Goal: Navigation & Orientation: Find specific page/section

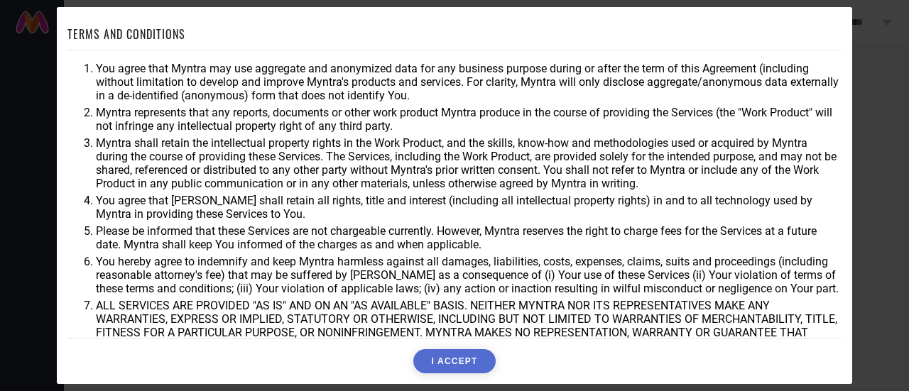
click at [454, 356] on button "I ACCEPT" at bounding box center [454, 361] width 82 height 24
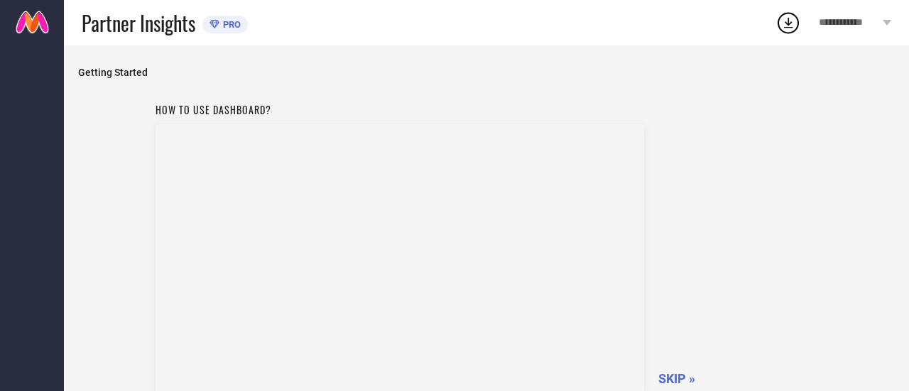
scroll to position [3, 0]
click at [679, 382] on span "SKIP »" at bounding box center [676, 376] width 37 height 15
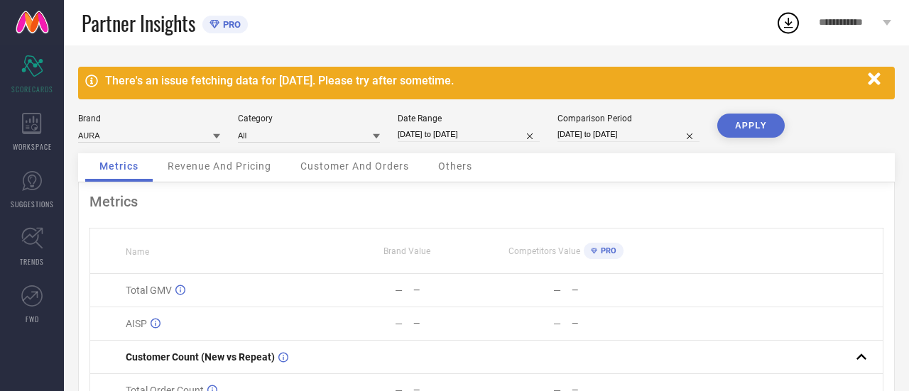
click at [875, 79] on icon "button" at bounding box center [874, 78] width 12 height 12
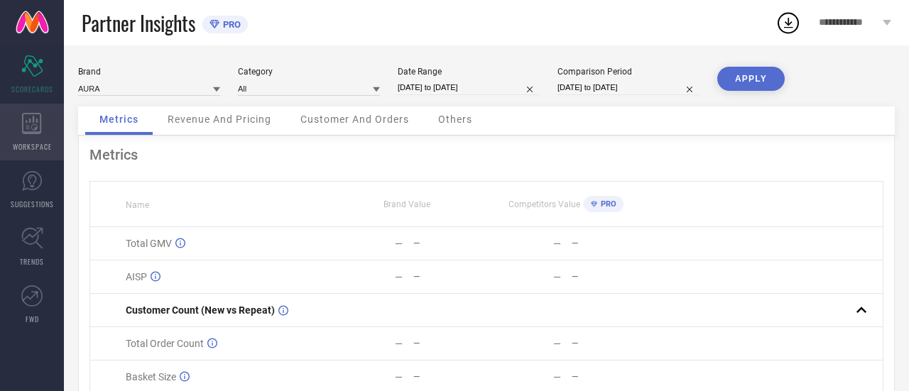
click at [31, 110] on div "WORKSPACE" at bounding box center [32, 132] width 64 height 57
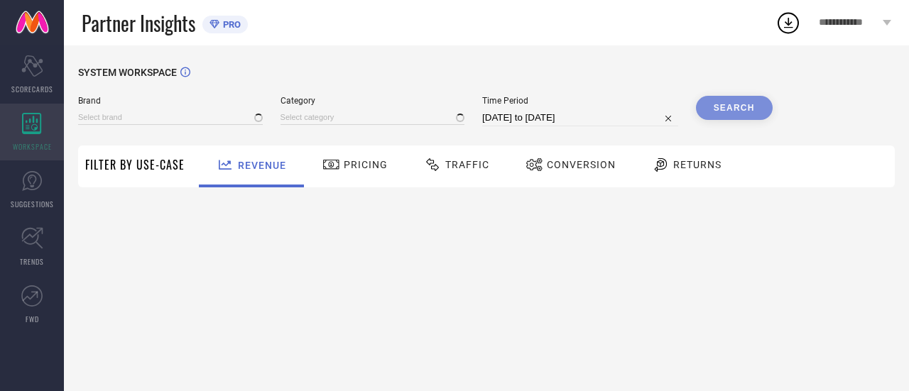
type input "AURA"
type input "All"
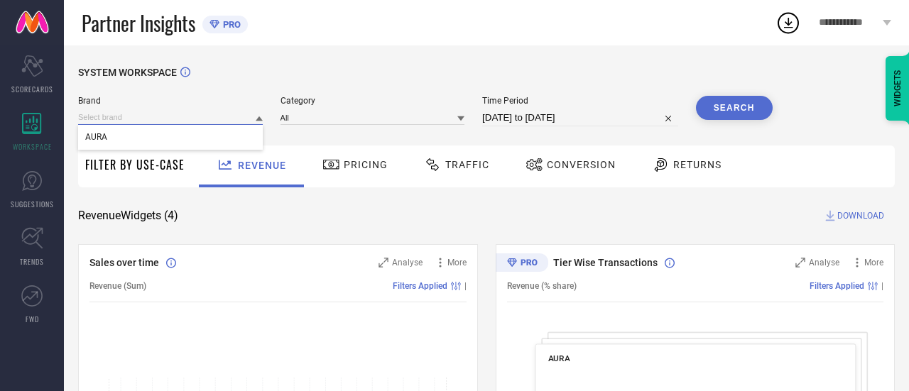
click at [213, 123] on input at bounding box center [170, 117] width 185 height 15
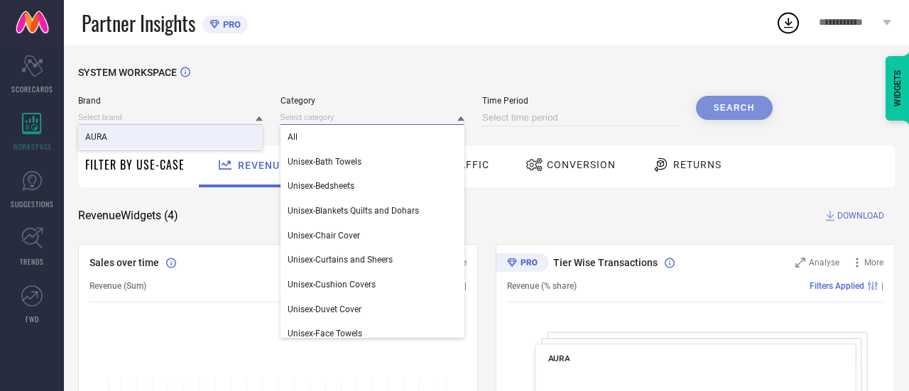
click at [442, 116] on input at bounding box center [372, 117] width 185 height 15
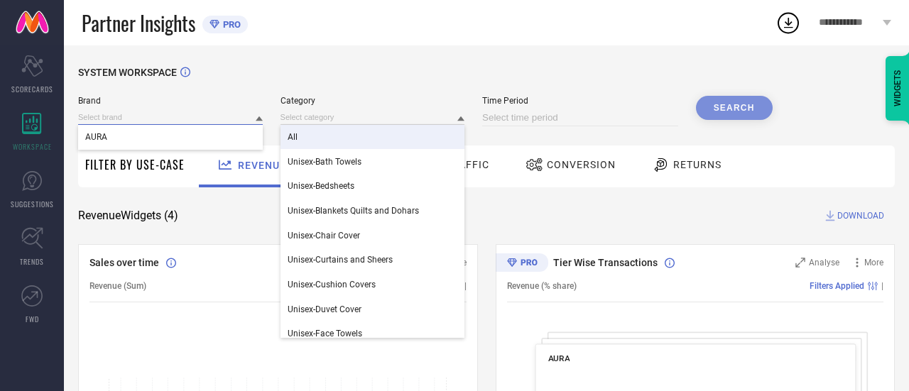
click at [227, 119] on input at bounding box center [170, 117] width 185 height 15
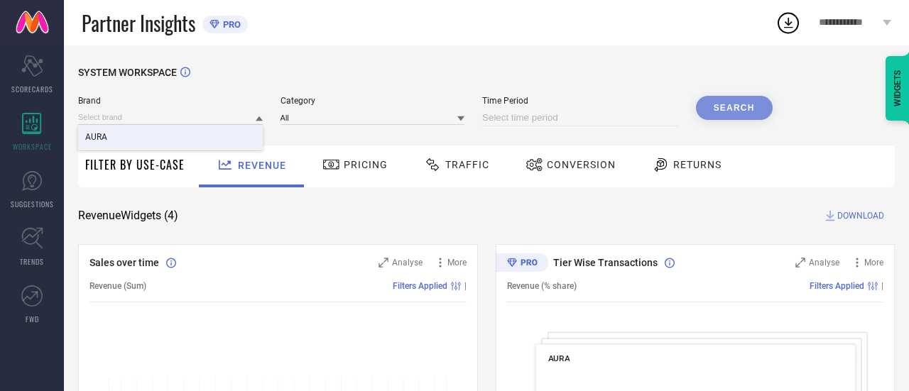
click at [329, 184] on div "Pricing" at bounding box center [355, 167] width 101 height 42
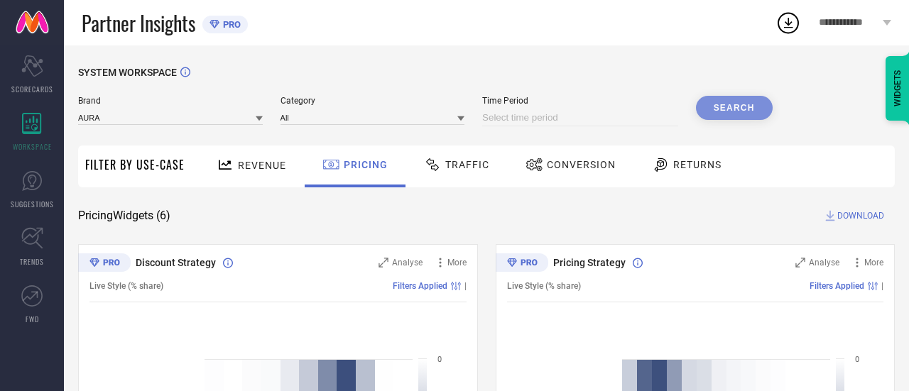
click at [455, 165] on span "Traffic" at bounding box center [467, 164] width 44 height 11
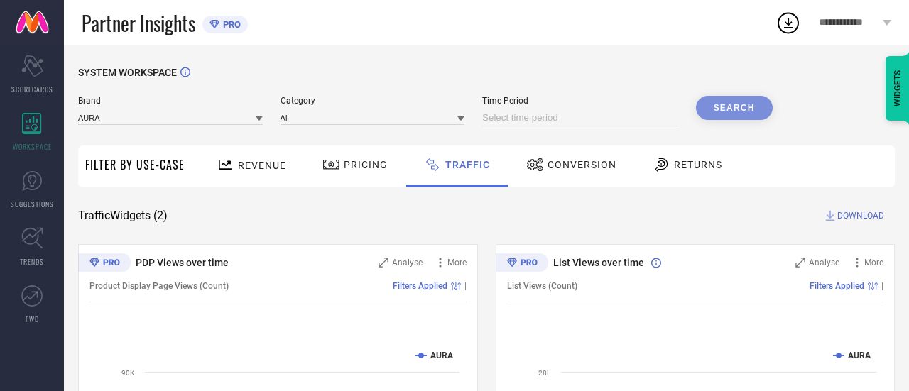
click at [582, 168] on span "Conversion" at bounding box center [581, 164] width 69 height 11
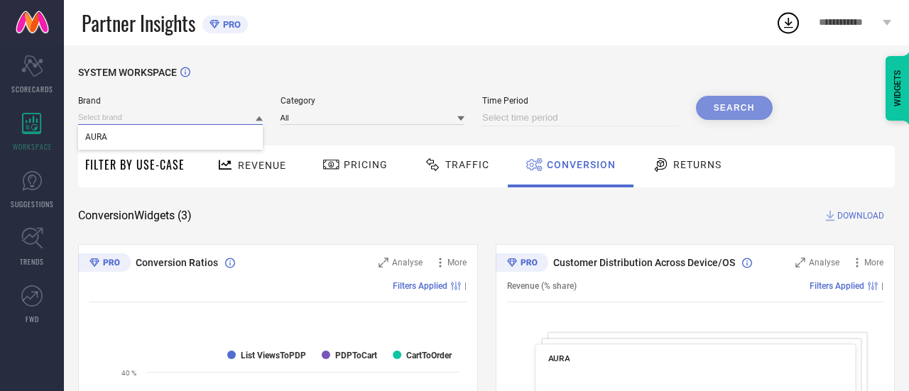
click at [170, 121] on input at bounding box center [170, 117] width 185 height 15
type input "Sa"
click at [33, 70] on icon "Scorecard" at bounding box center [32, 65] width 22 height 21
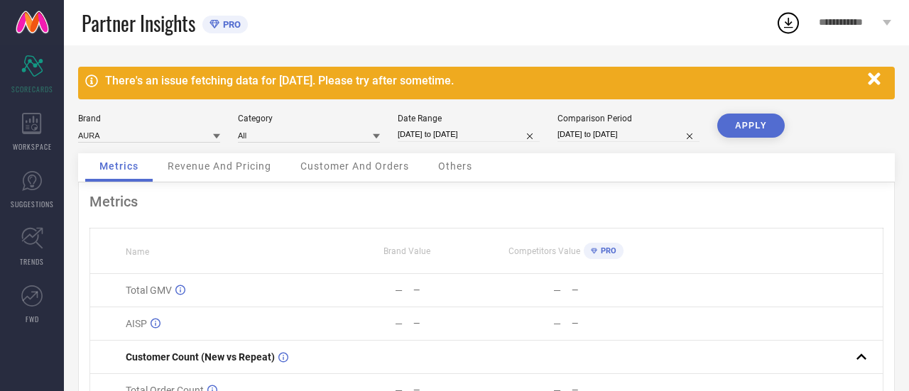
click at [888, 21] on icon at bounding box center [887, 23] width 9 height 6
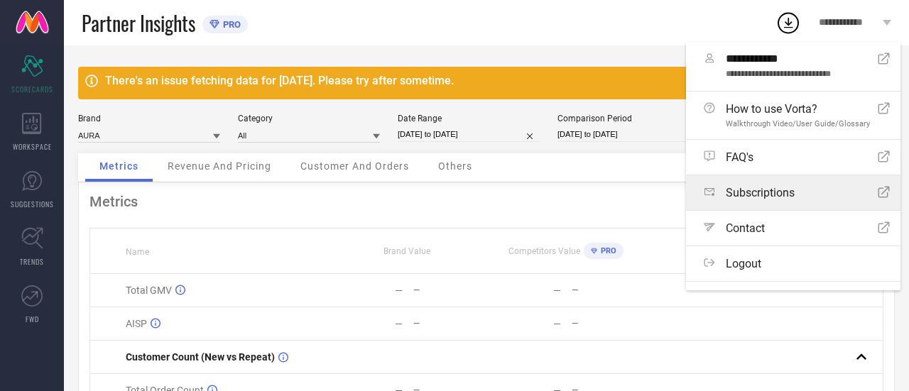
click at [878, 190] on icon "Open Icon" at bounding box center [884, 192] width 12 height 12
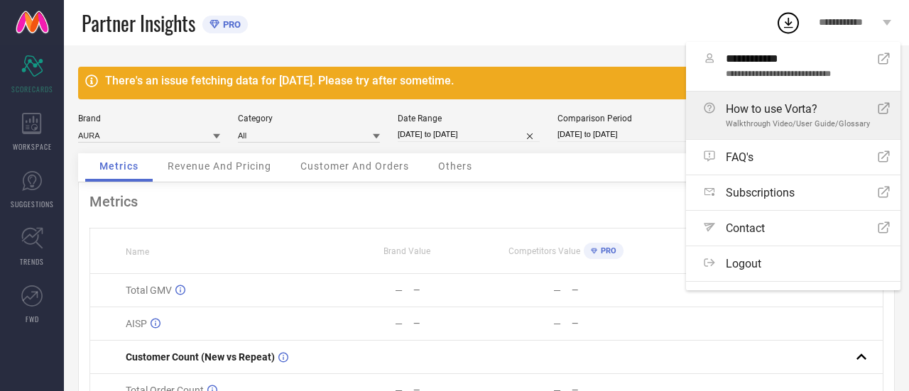
click at [878, 107] on icon at bounding box center [883, 107] width 11 height 11
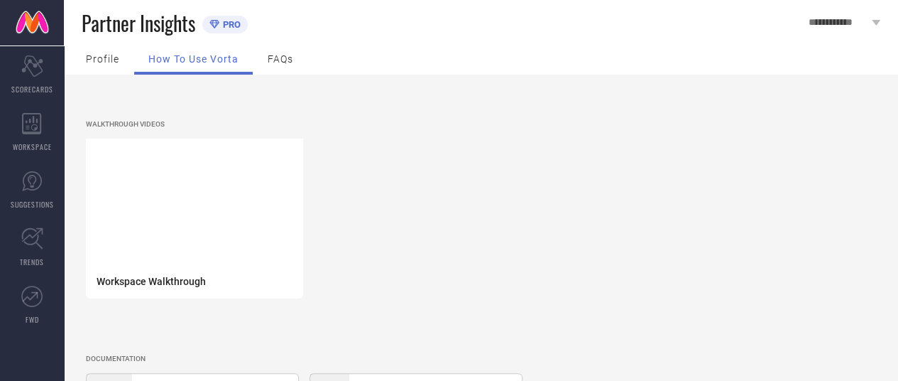
click at [281, 59] on span "FAQs" at bounding box center [281, 58] width 26 height 11
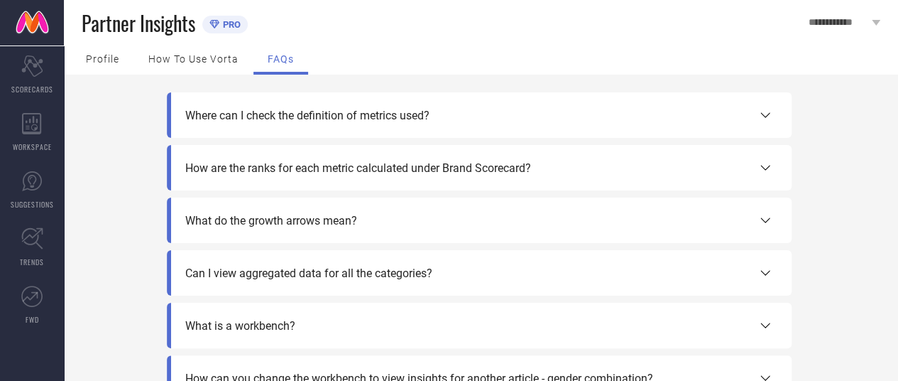
click at [108, 58] on span "Profile" at bounding box center [102, 58] width 33 height 11
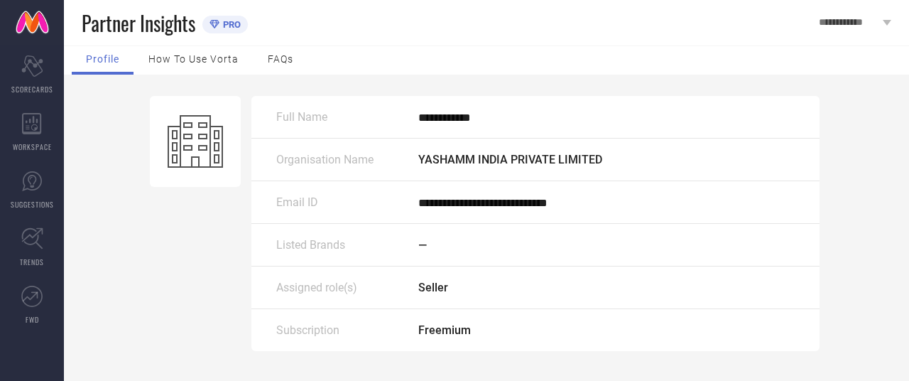
click at [324, 208] on div "Email ID" at bounding box center [347, 201] width 142 height 13
click at [433, 239] on div "—" at bounding box center [606, 244] width 376 height 13
click at [416, 245] on div "Listed Brands" at bounding box center [347, 244] width 142 height 13
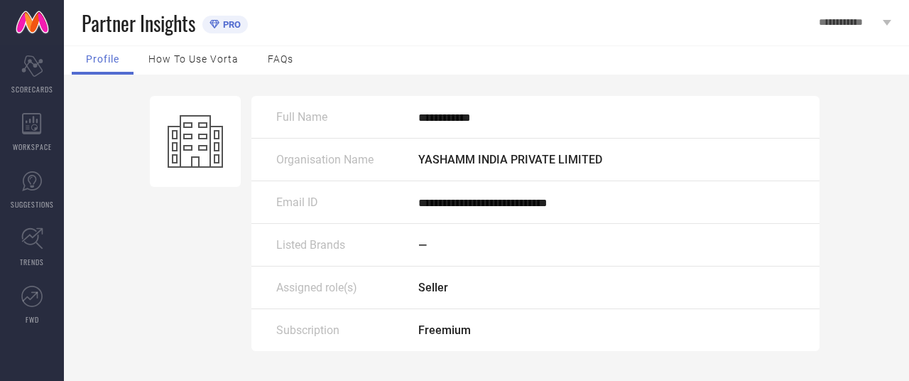
click at [295, 241] on span "Listed Brands" at bounding box center [310, 244] width 69 height 13
click at [886, 25] on icon at bounding box center [887, 23] width 9 height 6
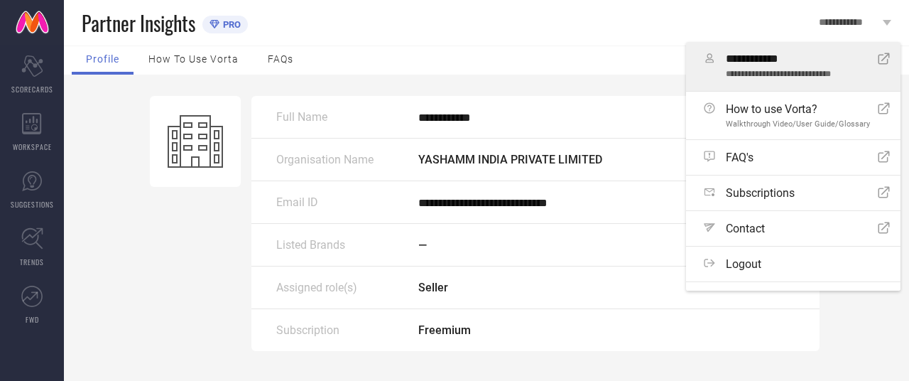
click at [878, 60] on icon "Open Icon" at bounding box center [884, 59] width 12 height 12
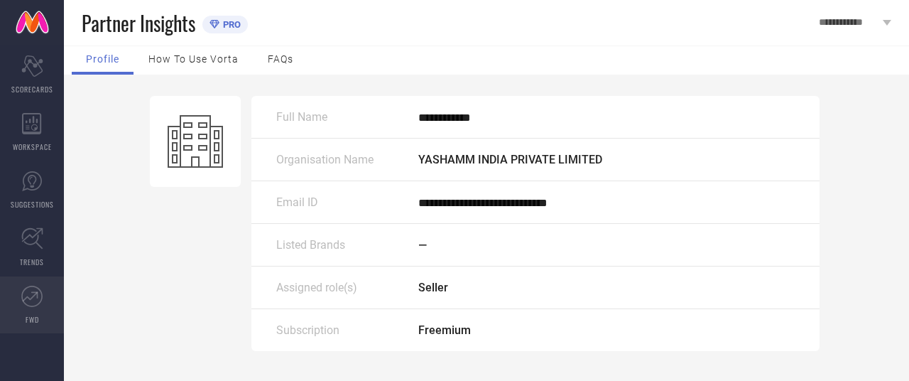
click at [35, 311] on link "FWD" at bounding box center [32, 304] width 64 height 57
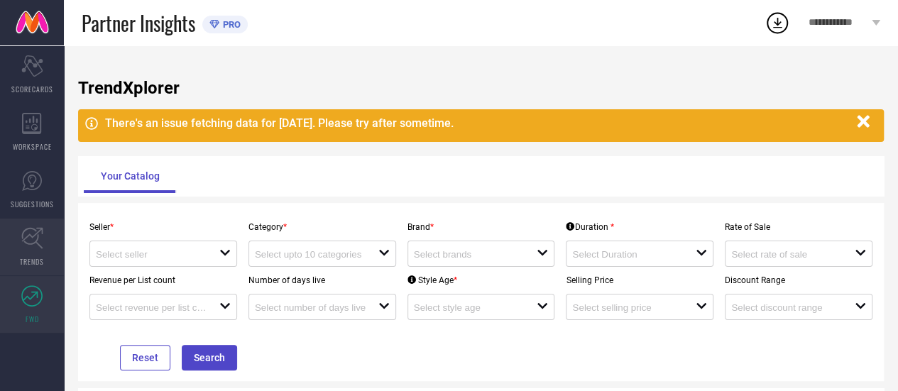
click at [26, 258] on span "TRENDS" at bounding box center [32, 261] width 24 height 11
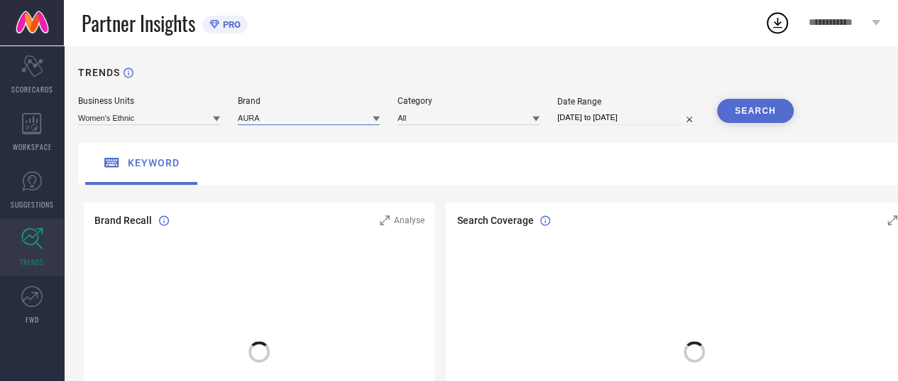
click at [320, 123] on input at bounding box center [309, 117] width 142 height 15
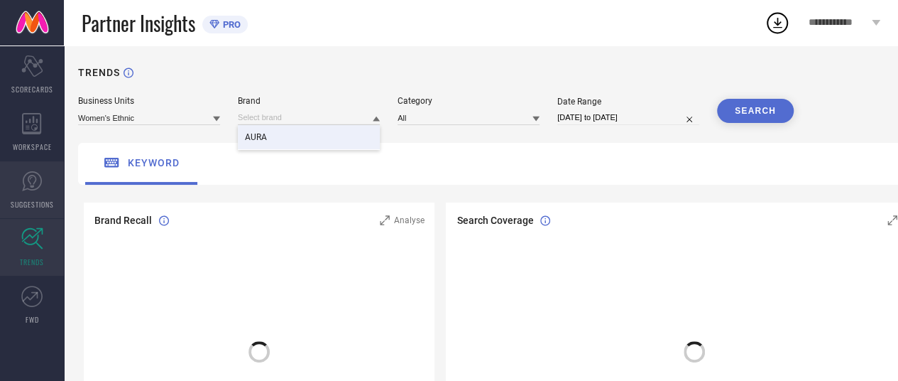
click at [36, 175] on icon at bounding box center [31, 180] width 21 height 21
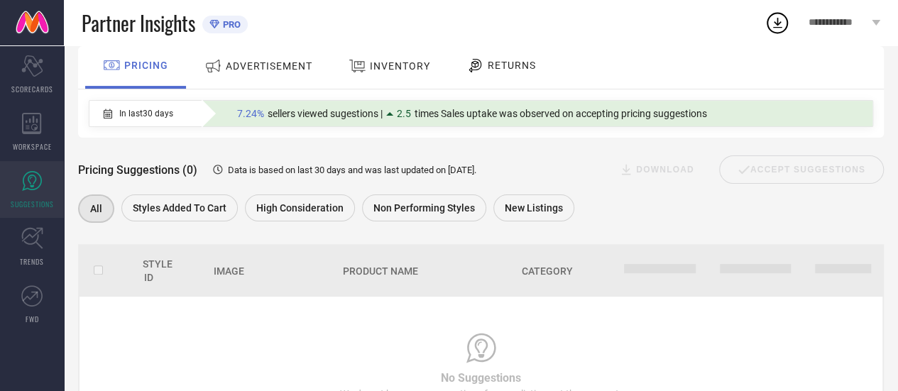
scroll to position [180, 0]
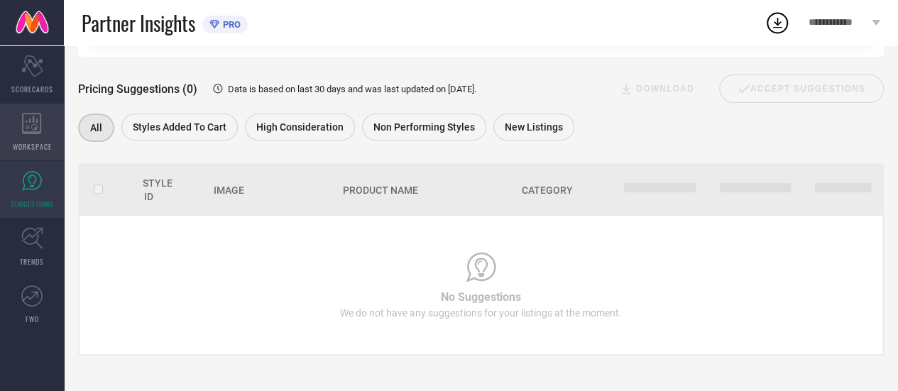
click at [26, 130] on icon at bounding box center [32, 123] width 20 height 21
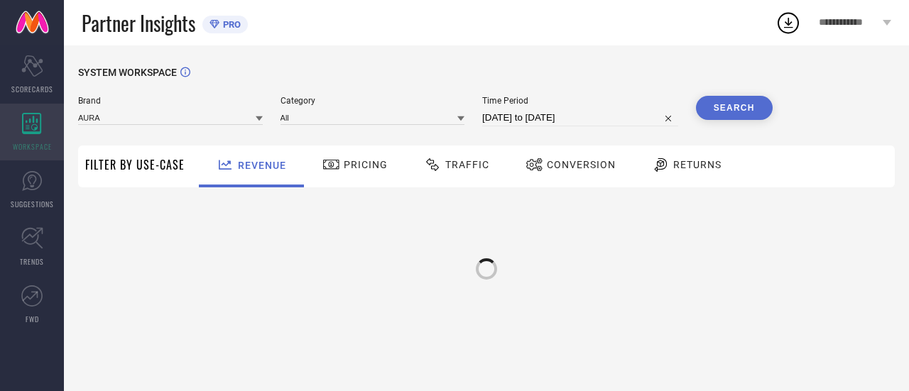
type input "AURA"
type input "All"
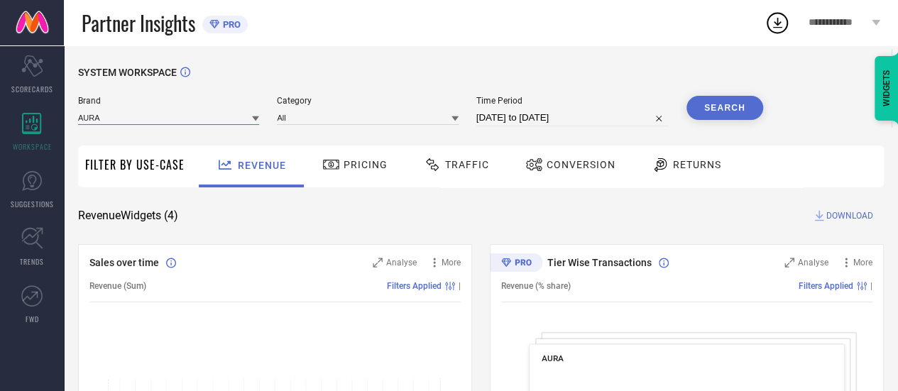
click at [243, 116] on input at bounding box center [168, 117] width 181 height 15
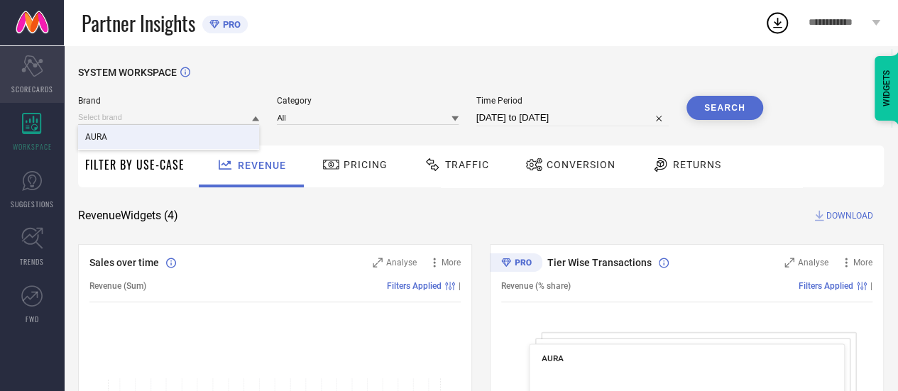
click at [18, 78] on div "Scorecard SCORECARDS" at bounding box center [32, 74] width 64 height 57
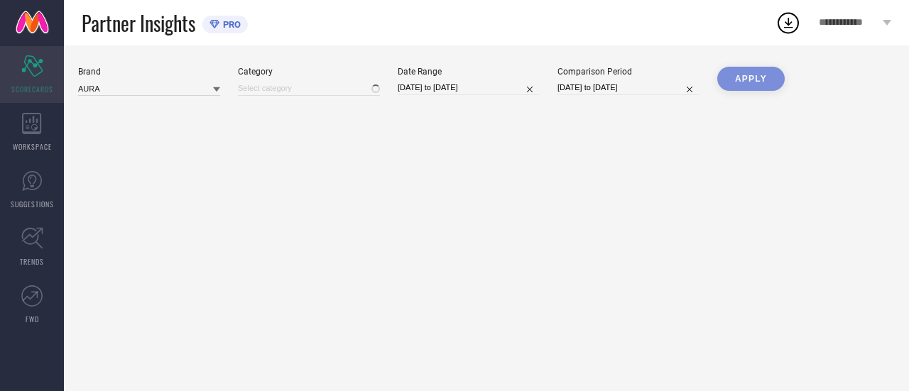
type input "All"
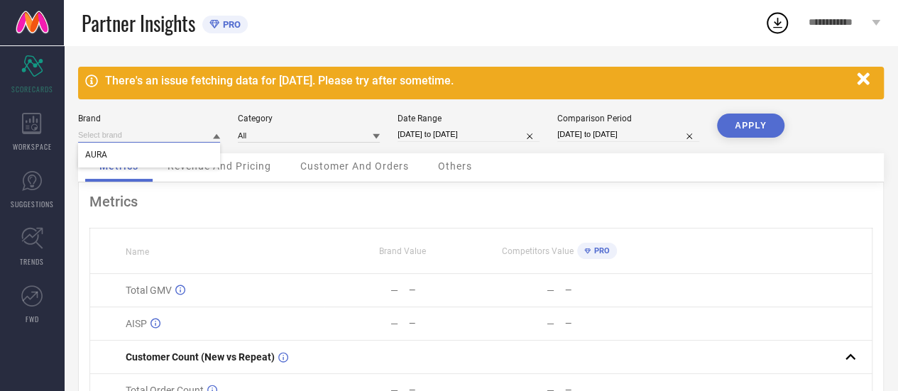
click at [167, 141] on input at bounding box center [149, 135] width 142 height 15
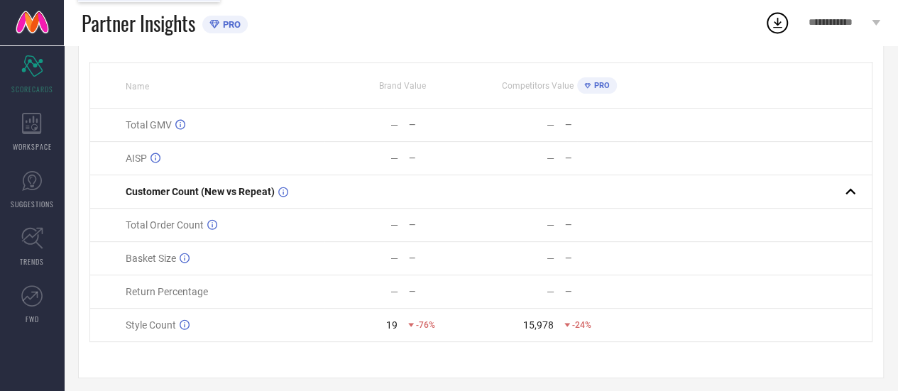
scroll to position [165, 0]
